Goal: Check status: Check status

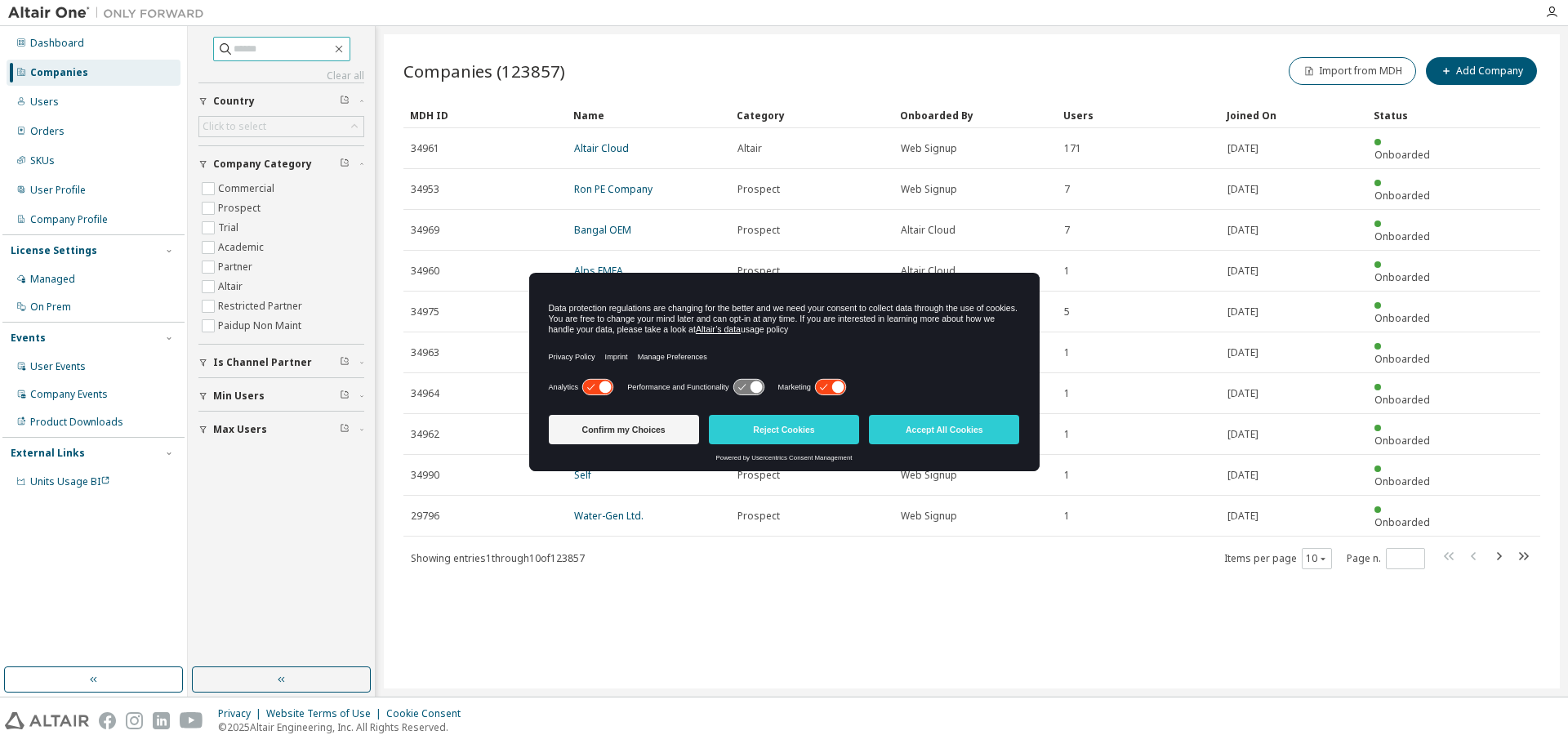
click at [270, 41] on input "text" at bounding box center [282, 49] width 98 height 16
click at [956, 426] on button "Accept All Cookies" at bounding box center [944, 430] width 150 height 29
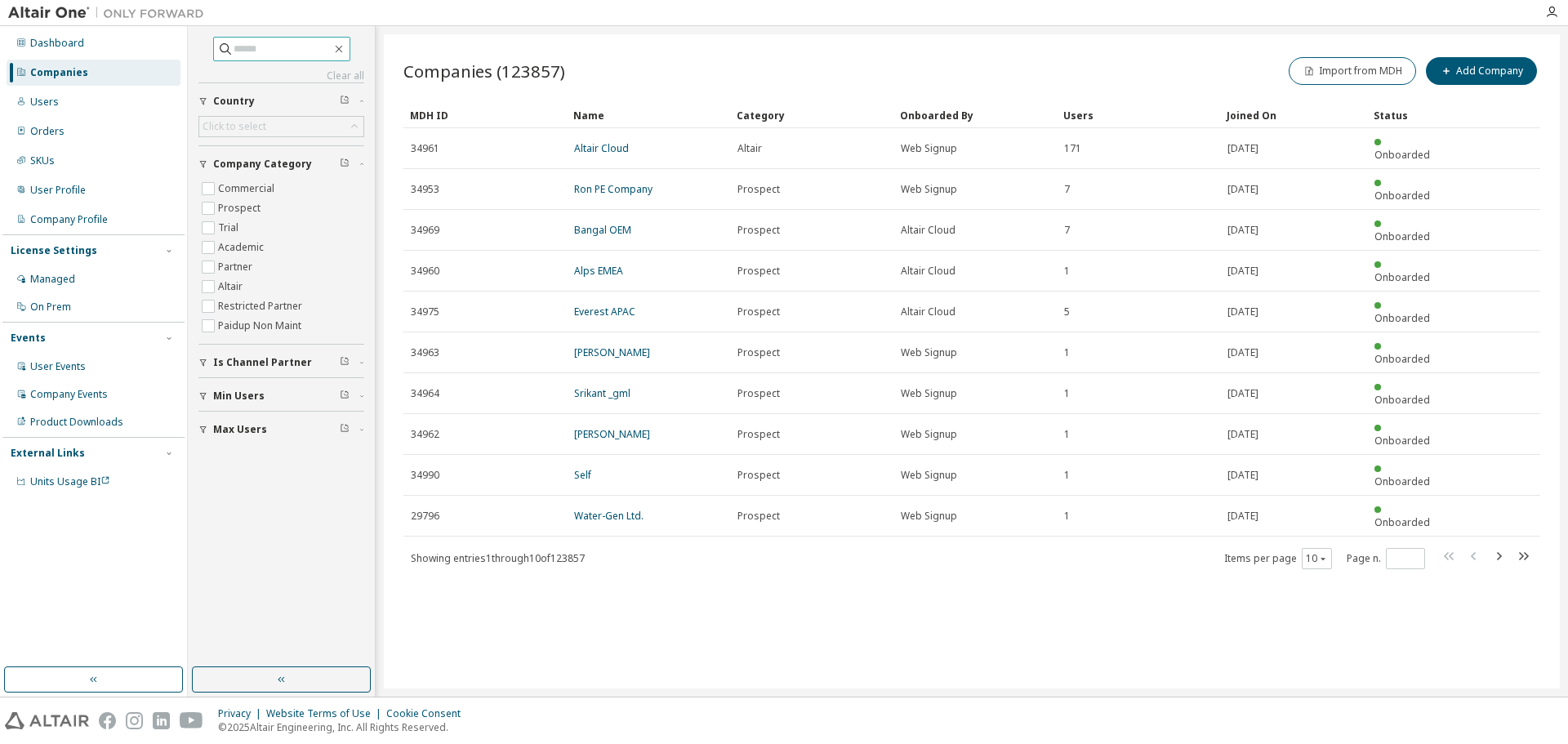
click at [257, 42] on input "text" at bounding box center [282, 49] width 98 height 16
type input "******"
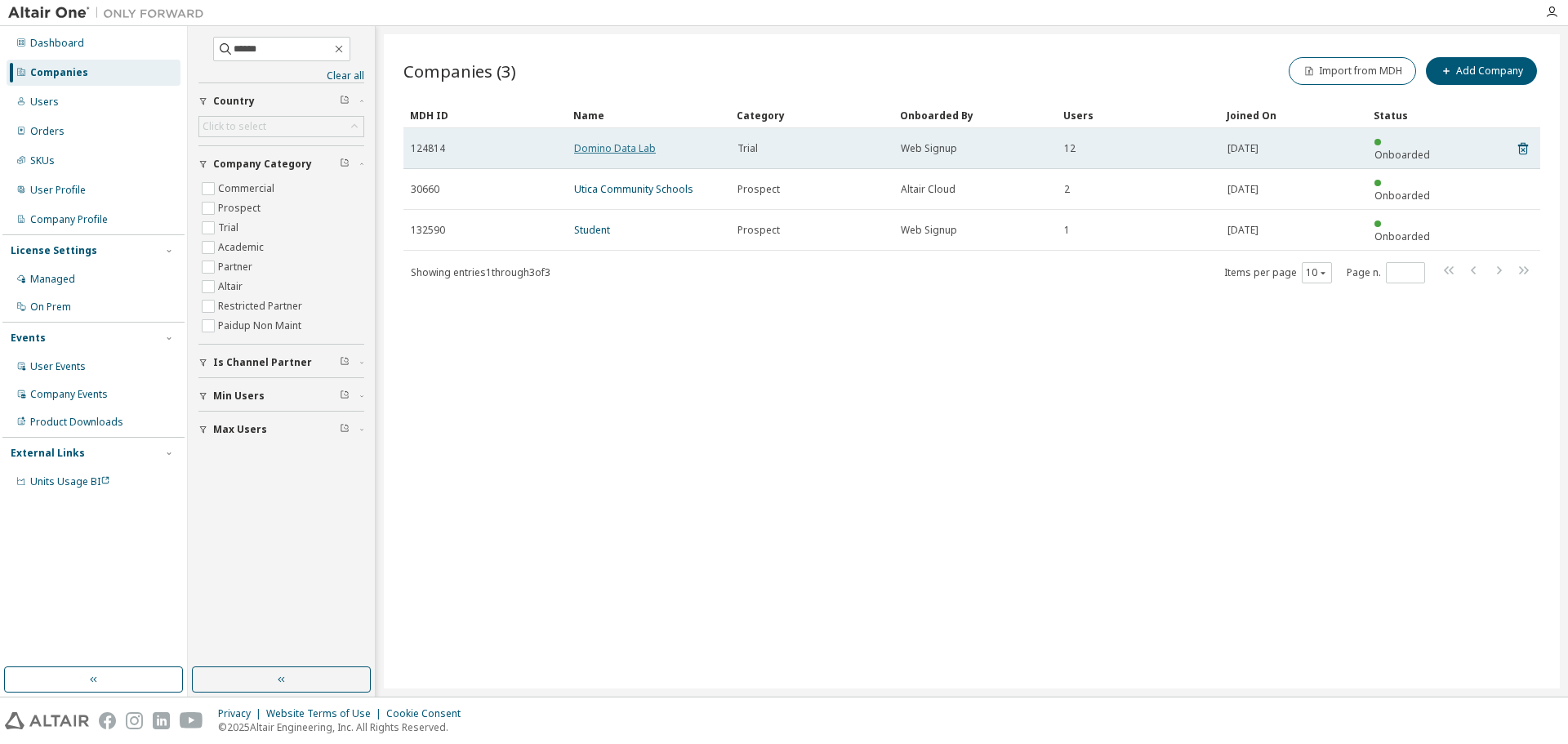
click at [593, 144] on link "Domino Data Lab" at bounding box center [614, 148] width 82 height 14
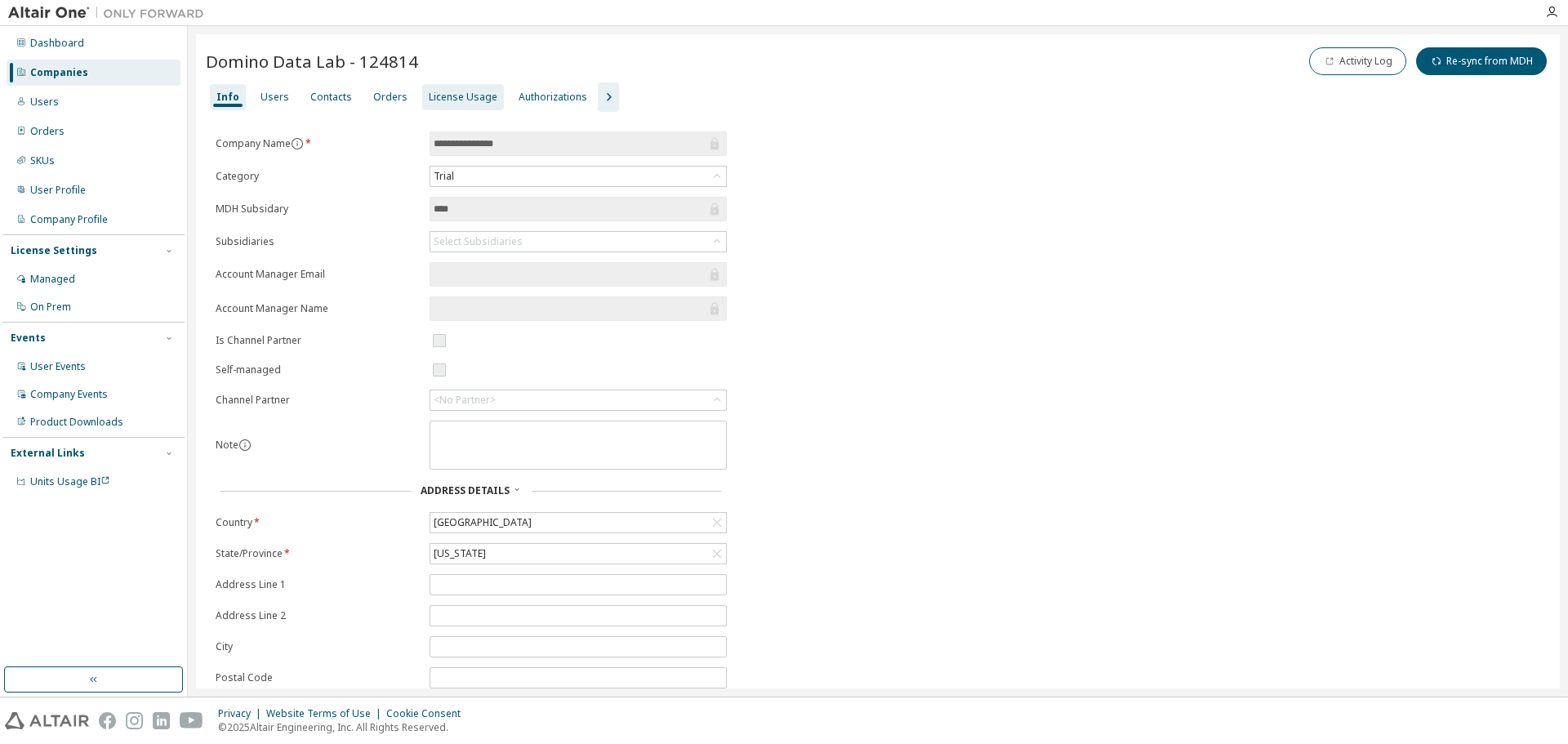
click at [467, 96] on div "License Usage" at bounding box center [463, 97] width 69 height 13
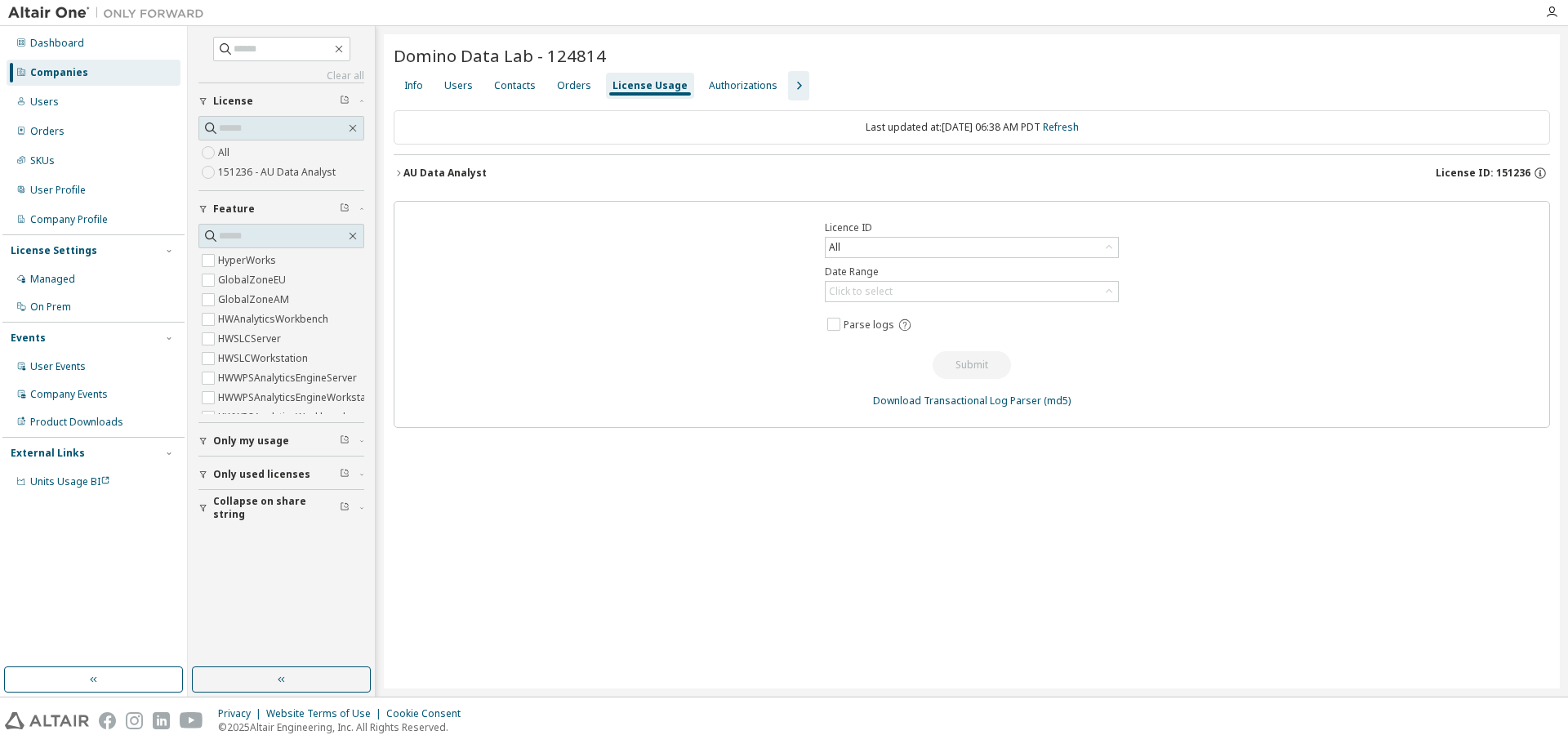
click at [1503, 168] on span "License ID: 151236" at bounding box center [1483, 172] width 94 height 13
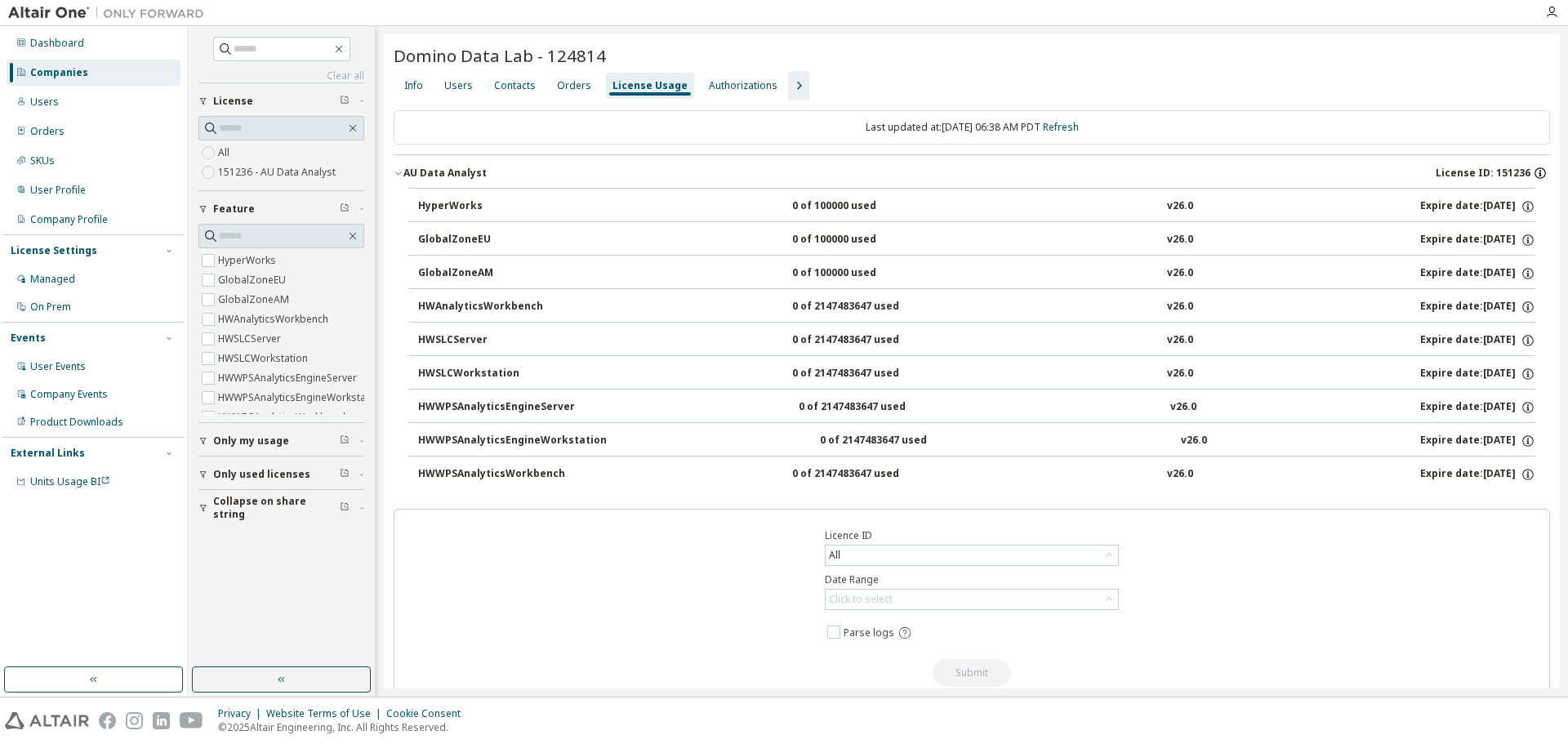
click at [1540, 171] on icon "button" at bounding box center [1541, 171] width 2 height 2
click at [57, 75] on div "Companies" at bounding box center [59, 72] width 58 height 13
